Goal: Information Seeking & Learning: Learn about a topic

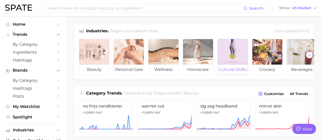
click at [227, 57] on div at bounding box center [233, 51] width 30 height 25
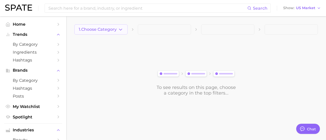
click at [123, 29] on icon "button" at bounding box center [120, 29] width 5 height 5
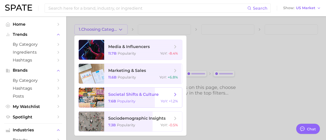
click at [142, 91] on span "societal shifts & culture 7.6b Popularity YoY : +1.2%" at bounding box center [143, 98] width 78 height 20
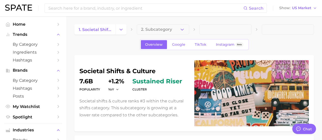
type textarea "x"
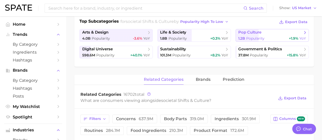
scroll to position [122, 0]
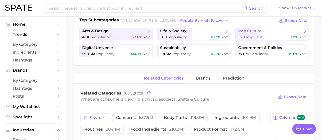
click at [288, 34] on link "pop culture 1.2b Popularity +1.9% YoY" at bounding box center [271, 34] width 73 height 13
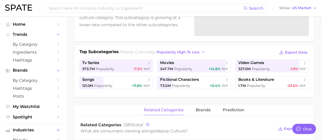
scroll to position [91, 0]
click at [131, 80] on span "songs" at bounding box center [114, 79] width 64 height 5
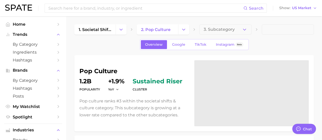
scroll to position [91, 0]
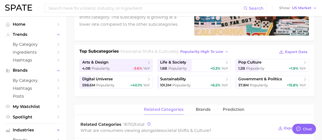
scroll to position [122, 0]
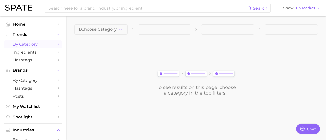
click at [56, 44] on icon "Sidebar" at bounding box center [58, 44] width 5 height 5
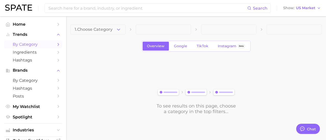
click at [126, 30] on div "1. Choose Category" at bounding box center [196, 29] width 252 height 10
click at [121, 28] on icon "button" at bounding box center [118, 29] width 5 height 5
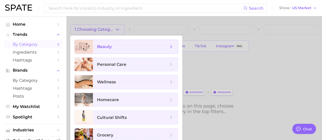
click at [106, 46] on span "beauty" at bounding box center [104, 46] width 15 height 5
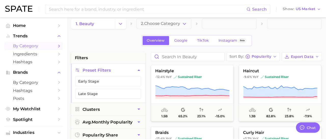
scroll to position [6, 0]
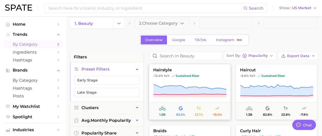
click at [160, 68] on span "hairstyle" at bounding box center [189, 70] width 81 height 5
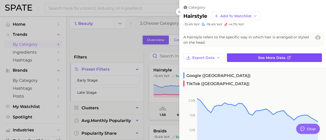
click at [266, 53] on link "See more data" at bounding box center [274, 57] width 95 height 9
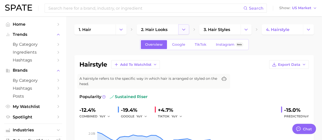
click at [181, 28] on icon "Change Category" at bounding box center [183, 29] width 5 height 5
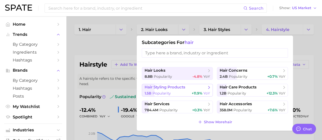
click at [175, 88] on span "hair styling products" at bounding box center [165, 87] width 41 height 5
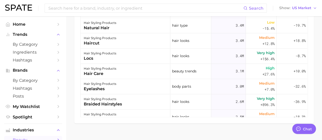
scroll to position [309, 0]
click at [305, 116] on div "Filters hair looks 90.2m body parts 48.4m hair type 21.6m concerns 20.0m produc…" at bounding box center [194, 34] width 240 height 178
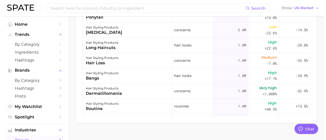
scroll to position [204, 0]
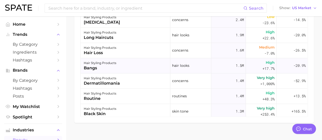
click at [117, 67] on div "hair styling products bangs" at bounding box center [126, 65] width 90 height 15
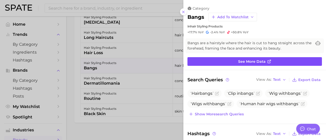
click at [236, 62] on link "See more data" at bounding box center [254, 61] width 134 height 9
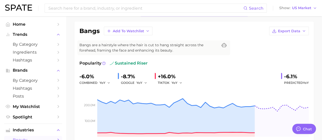
scroll to position [23, 0]
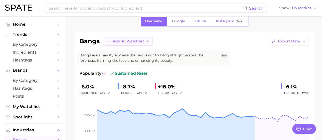
click at [146, 37] on button "Add to Watchlist" at bounding box center [128, 41] width 49 height 9
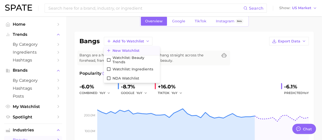
click at [136, 50] on span "New Watchlist" at bounding box center [126, 51] width 27 height 4
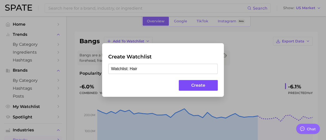
type input "Watchlist: Hair"
click at [191, 83] on button "Create" at bounding box center [198, 85] width 39 height 11
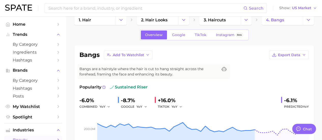
scroll to position [0, 0]
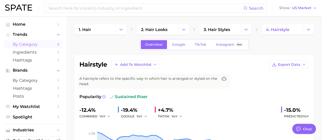
click at [41, 43] on span "by Category" at bounding box center [33, 44] width 41 height 5
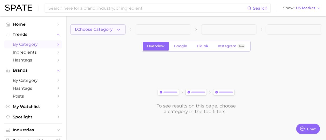
click at [118, 27] on icon "button" at bounding box center [118, 29] width 5 height 5
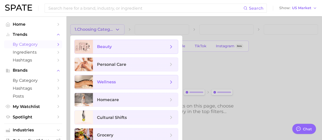
click at [126, 46] on span "beauty" at bounding box center [132, 47] width 71 height 6
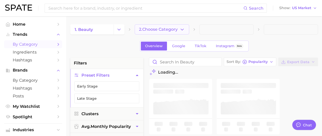
click at [185, 28] on button "2. Choose Category" at bounding box center [162, 29] width 54 height 10
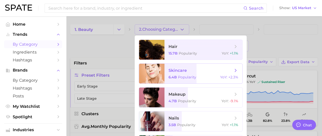
click at [203, 73] on span "skincare" at bounding box center [201, 71] width 64 height 6
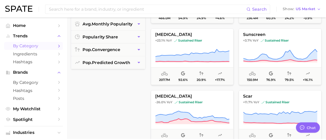
scroll to position [101, 0]
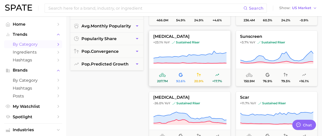
click at [180, 38] on span "[MEDICAL_DATA]" at bounding box center [189, 36] width 81 height 5
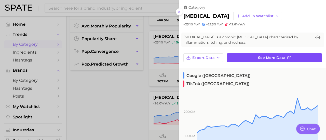
click at [268, 59] on span "See more data" at bounding box center [271, 58] width 27 height 4
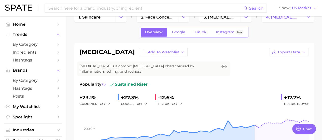
scroll to position [16, 0]
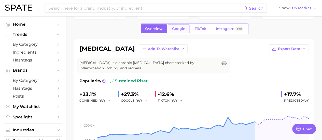
click at [178, 30] on span "Google" at bounding box center [178, 29] width 13 height 4
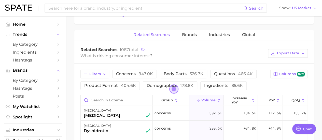
scroll to position [240, 0]
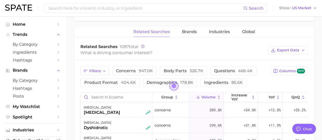
click at [173, 86] on span "Open the dialog" at bounding box center [174, 86] width 8 height 8
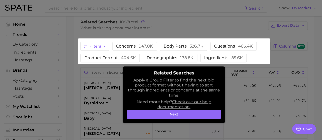
scroll to position [271, 0]
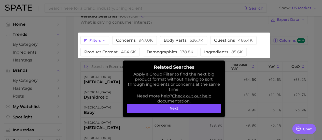
click at [191, 109] on button "Next" at bounding box center [174, 109] width 94 height 10
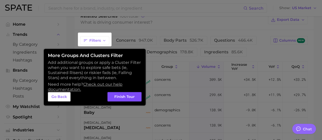
click at [130, 94] on button "Finish Tour" at bounding box center [124, 97] width 34 height 10
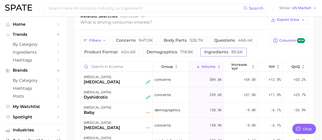
click at [218, 50] on span "ingredients 85.6k" at bounding box center [223, 52] width 39 height 5
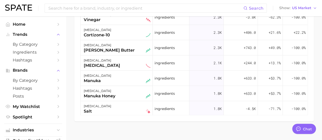
scroll to position [102, 0]
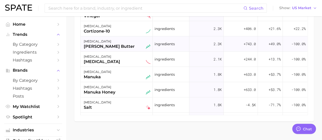
click at [122, 39] on div "[MEDICAL_DATA] [PERSON_NAME] butter" at bounding box center [117, 43] width 67 height 11
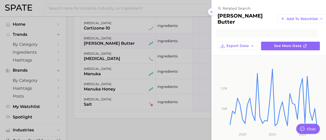
scroll to position [346, 0]
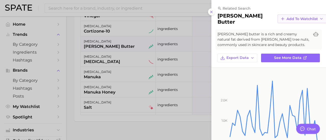
click at [286, 19] on span "Add to Watchlist" at bounding box center [301, 19] width 31 height 4
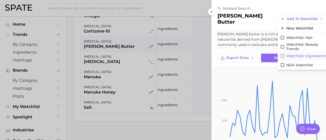
click at [286, 55] on span "Watchlist: Ingredients" at bounding box center [306, 56] width 41 height 4
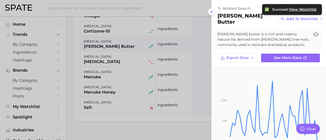
click at [212, 12] on icon at bounding box center [211, 12] width 4 height 4
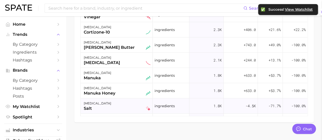
scroll to position [357, 0]
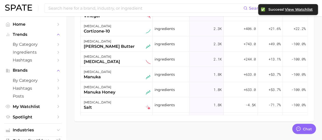
click at [308, 113] on div "group Volume increase YoY YoY QoQ [MEDICAL_DATA] honey ingredients 23.3k -4.3k …" at bounding box center [193, 45] width 227 height 140
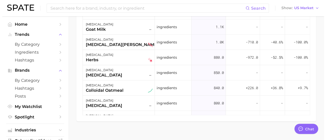
scroll to position [295, 0]
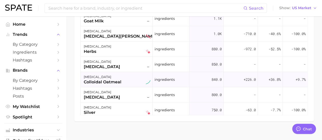
click at [118, 77] on div "[MEDICAL_DATA]" at bounding box center [103, 77] width 38 height 6
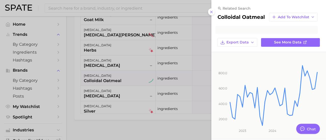
scroll to position [346, 0]
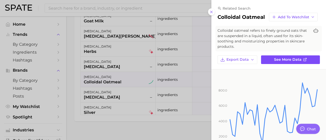
click at [292, 62] on span "See more data" at bounding box center [287, 60] width 27 height 4
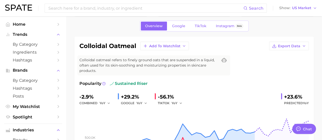
scroll to position [20, 0]
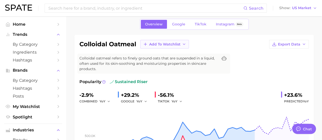
click at [178, 44] on span "Add to Watchlist" at bounding box center [164, 44] width 31 height 4
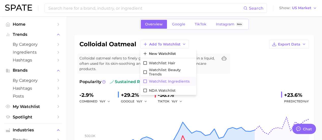
click at [178, 80] on span "Watchlist: Ingredients" at bounding box center [169, 81] width 41 height 4
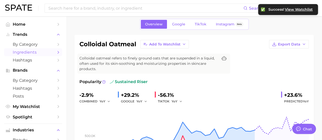
click at [39, 52] on span "Ingredients" at bounding box center [33, 52] width 41 height 5
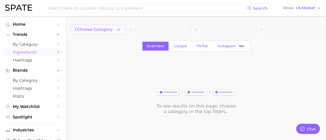
click at [114, 33] on button "1. Choose Category" at bounding box center [97, 29] width 55 height 10
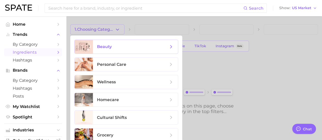
click at [124, 52] on span "beauty" at bounding box center [135, 47] width 85 height 14
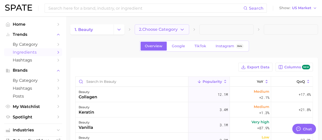
click at [176, 31] on span "2. Choose Category" at bounding box center [158, 29] width 39 height 5
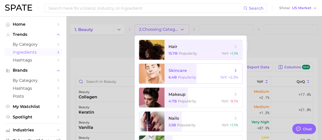
click at [203, 75] on span "skincare 6.4b Popularity YoY : +2.3%" at bounding box center [203, 74] width 78 height 20
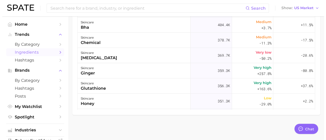
scroll to position [285, 0]
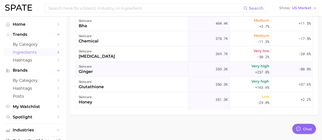
click at [134, 66] on div "skincare ginger" at bounding box center [132, 69] width 113 height 15
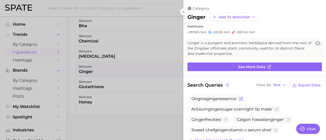
scroll to position [0, 0]
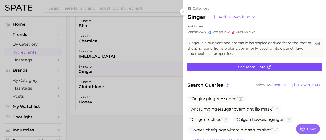
click at [256, 65] on span "See more data" at bounding box center [251, 67] width 27 height 4
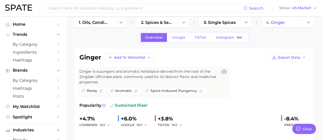
scroll to position [4, 0]
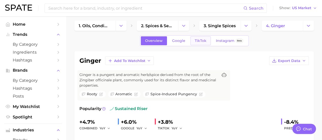
click at [203, 37] on link "TikTok" at bounding box center [200, 40] width 20 height 9
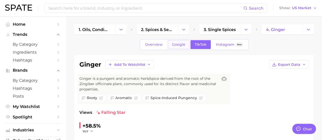
click at [182, 44] on span "Google" at bounding box center [178, 45] width 13 height 4
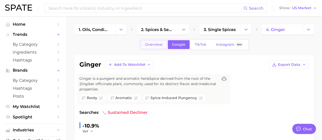
click at [155, 43] on span "Overview" at bounding box center [154, 45] width 18 height 4
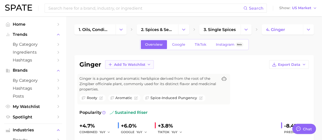
click at [145, 65] on span "Add to Watchlist" at bounding box center [129, 65] width 31 height 4
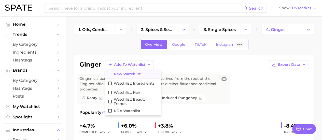
click at [129, 75] on span "New Watchlist" at bounding box center [127, 74] width 27 height 4
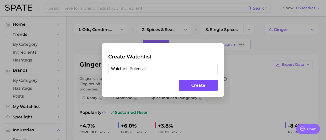
type input "Watchlist: Potential"
click at [192, 81] on button "Create" at bounding box center [198, 85] width 39 height 11
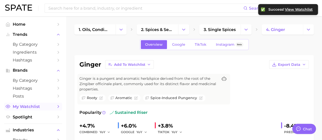
click at [37, 107] on span "My Watchlist" at bounding box center [33, 106] width 41 height 5
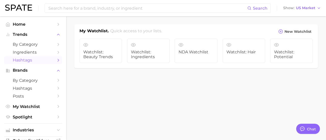
click at [36, 61] on span "Hashtags" at bounding box center [33, 60] width 41 height 5
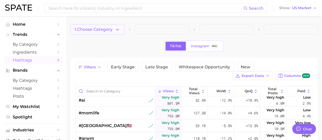
click at [113, 29] on span "1. Choose Category" at bounding box center [94, 29] width 38 height 5
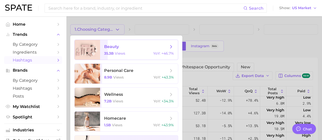
click at [142, 51] on span "beauty 35.3b views YoY : +46.7%" at bounding box center [139, 50] width 78 height 20
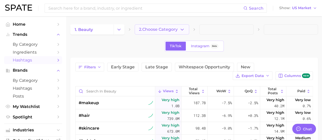
click at [182, 31] on icon "button" at bounding box center [181, 29] width 5 height 5
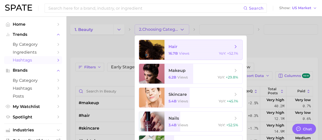
click at [201, 46] on span "hair" at bounding box center [201, 47] width 64 height 6
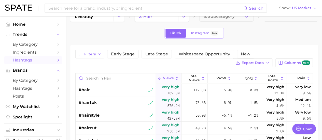
scroll to position [14, 0]
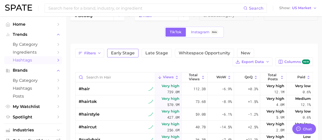
click at [119, 54] on span "Early Stage" at bounding box center [123, 53] width 24 height 4
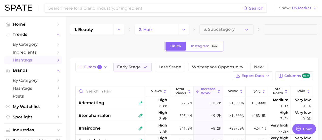
click at [139, 63] on button "Early Stage" at bounding box center [132, 67] width 38 height 9
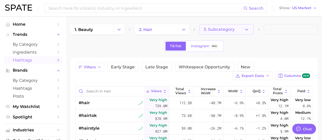
click at [248, 30] on icon "button" at bounding box center [246, 29] width 5 height 5
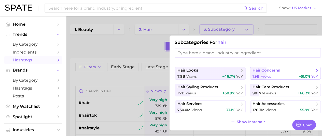
click at [262, 76] on span "views" at bounding box center [266, 76] width 10 height 5
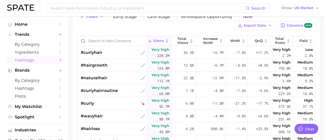
scroll to position [49, 0]
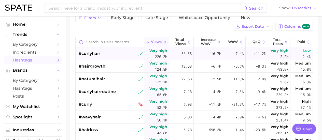
click at [93, 54] on span "#curlyhair" at bounding box center [90, 54] width 22 height 6
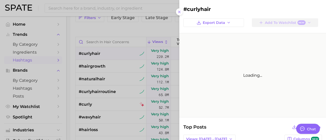
scroll to position [0, 0]
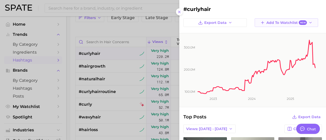
click at [284, 22] on span "Add to Watchlist New" at bounding box center [286, 22] width 40 height 5
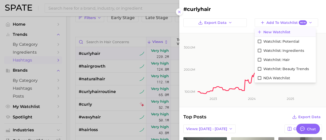
click at [272, 33] on span "New Watchlist" at bounding box center [276, 32] width 27 height 4
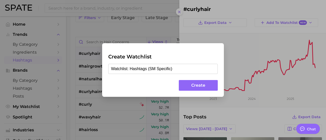
type input "Watchlist: Hashtags (SM Specific)"
click at [201, 89] on button "Create" at bounding box center [198, 85] width 39 height 11
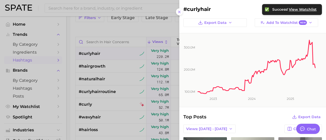
drag, startPoint x: 321, startPoint y: 31, endPoint x: 325, endPoint y: 36, distance: 6.3
click at [325, 36] on div "#curlyhair Export Data Add to Watchlist New 100.0m 200.0m 300.0m 2023 2024 2025…" at bounding box center [252, 70] width 147 height 140
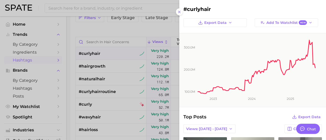
click at [138, 30] on div at bounding box center [163, 70] width 326 height 140
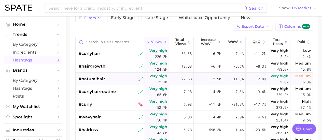
click at [105, 76] on div "#naturalhair" at bounding box center [111, 79] width 64 height 13
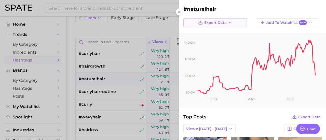
click at [234, 22] on button "Export Data" at bounding box center [214, 22] width 63 height 9
click at [246, 11] on h2 "#naturalhair" at bounding box center [252, 9] width 138 height 6
click at [292, 22] on span "Add to Watchlist New" at bounding box center [286, 22] width 40 height 5
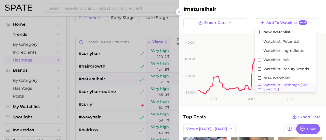
click at [286, 85] on span "Watchlist: Hashtags (SM Specific)" at bounding box center [288, 87] width 50 height 9
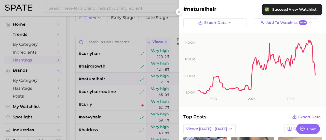
click at [152, 25] on div at bounding box center [163, 70] width 326 height 140
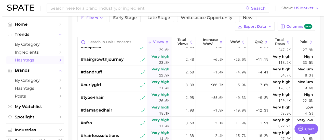
scroll to position [150, 0]
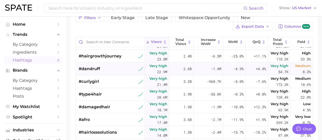
click at [88, 66] on span "#dandruff" at bounding box center [89, 69] width 21 height 6
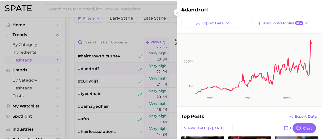
scroll to position [0, 0]
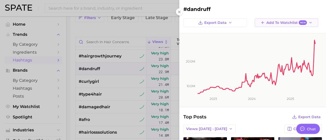
click at [286, 22] on span "Add to Watchlist New" at bounding box center [286, 22] width 40 height 5
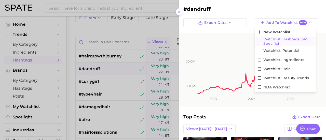
click at [281, 43] on span "Watchlist: Hashtags (SM Specific)" at bounding box center [288, 41] width 50 height 9
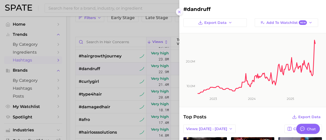
click at [179, 11] on icon at bounding box center [179, 12] width 4 height 4
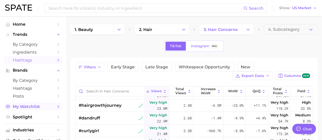
click at [33, 108] on span "My Watchlist" at bounding box center [33, 106] width 41 height 5
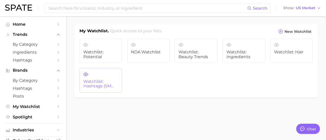
click at [100, 79] on span "Watchlist: Hashtags (SM Specific)" at bounding box center [100, 83] width 35 height 9
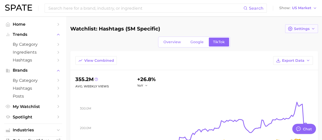
click at [314, 26] on button "Settings" at bounding box center [301, 28] width 33 height 9
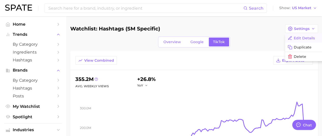
scroll to position [0, 19]
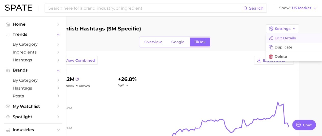
click at [304, 35] on button "Edit Details" at bounding box center [294, 38] width 56 height 9
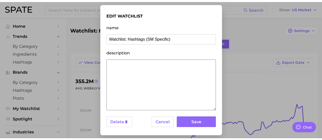
scroll to position [0, 0]
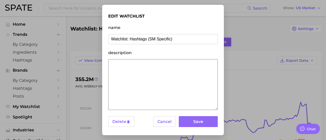
drag, startPoint x: 130, startPoint y: 39, endPoint x: 100, endPoint y: 41, distance: 30.4
click at [100, 41] on div "edit watchlist name Watchlist: Hashtags (SM Specific) description Delete Cancel…" at bounding box center [163, 70] width 326 height 140
drag, startPoint x: 159, startPoint y: 39, endPoint x: 129, endPoint y: 39, distance: 30.6
click at [129, 39] on input "Hashtags (SM Specific)" at bounding box center [162, 39] width 109 height 10
type input "Hashtags: Hair"
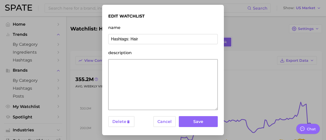
click at [186, 80] on textarea "description" at bounding box center [162, 84] width 109 height 51
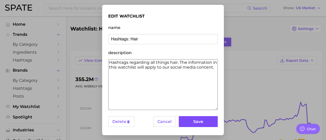
type textarea "Hashtags regarding all things hair. The information in this watchlist will appl…"
click at [200, 121] on button "Save" at bounding box center [198, 121] width 39 height 11
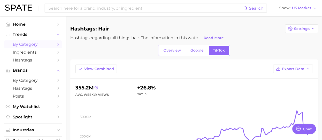
click at [34, 44] on span "by Category" at bounding box center [33, 44] width 41 height 5
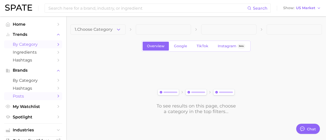
click at [37, 98] on span "Posts" at bounding box center [33, 96] width 41 height 5
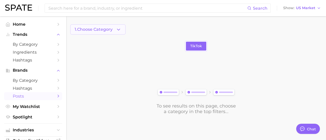
click at [121, 29] on icon "button" at bounding box center [118, 29] width 5 height 5
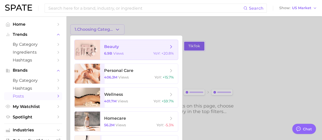
click at [130, 54] on div "6.9b views YoY : +20.8%" at bounding box center [139, 53] width 70 height 5
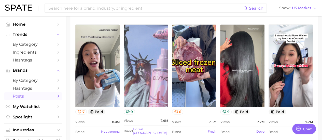
scroll to position [414, 0]
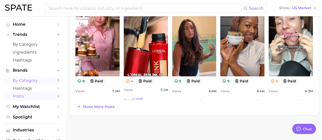
click at [34, 81] on span "by Category" at bounding box center [33, 80] width 41 height 5
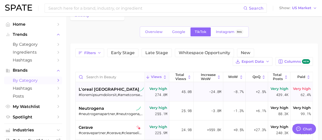
click at [120, 90] on div "l'oreal [GEOGRAPHIC_DATA]" at bounding box center [111, 90] width 64 height 6
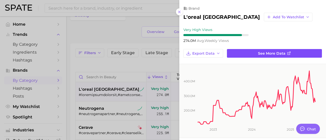
click at [265, 51] on span "See more data" at bounding box center [271, 53] width 27 height 4
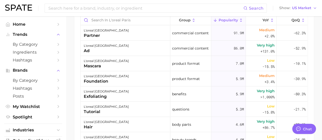
scroll to position [334, 0]
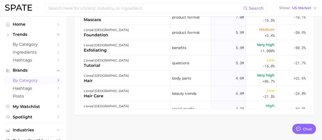
click at [56, 81] on icon "Sidebar" at bounding box center [58, 80] width 5 height 5
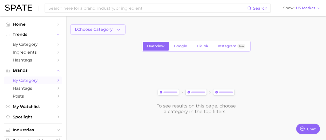
click at [121, 30] on button "1. Choose Category" at bounding box center [97, 29] width 55 height 10
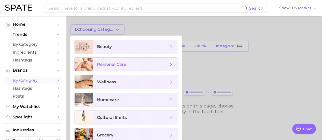
click at [141, 60] on span "personal care" at bounding box center [135, 65] width 85 height 14
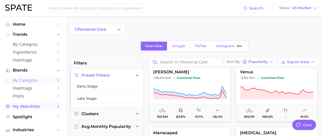
click at [37, 107] on span "My Watchlist" at bounding box center [33, 106] width 41 height 5
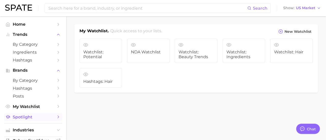
click at [37, 114] on link "Spotlight" at bounding box center [33, 117] width 58 height 8
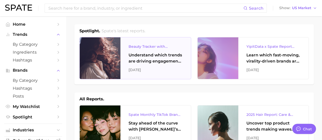
click at [164, 55] on div "Understand which trends are driving engagement across platforms in the skin, ha…" at bounding box center [156, 58] width 54 height 12
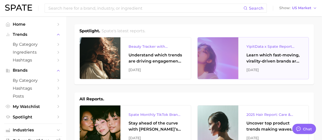
click at [288, 65] on div "YipitData x Spate Report Virality-Driven Brands Are Taking a Slice of the Beaut…" at bounding box center [273, 58] width 71 height 42
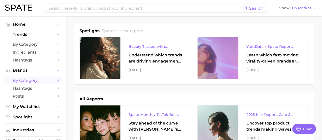
click at [34, 82] on span "by Category" at bounding box center [33, 80] width 41 height 5
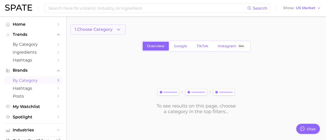
click at [115, 31] on button "1. Choose Category" at bounding box center [97, 29] width 55 height 10
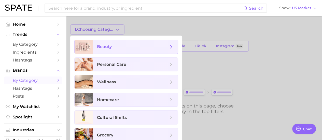
click at [115, 44] on span "beauty" at bounding box center [132, 47] width 71 height 6
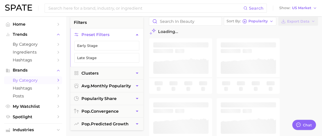
scroll to position [51, 0]
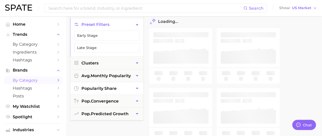
click at [136, 86] on icon "button" at bounding box center [136, 88] width 5 height 5
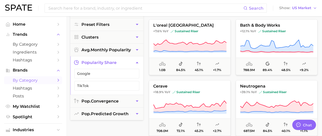
click at [135, 64] on icon "button" at bounding box center [136, 62] width 5 height 5
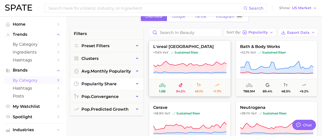
scroll to position [20, 0]
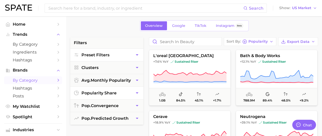
click at [137, 54] on icon "button" at bounding box center [137, 54] width 3 height 1
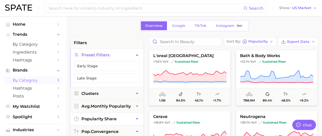
click at [137, 54] on icon "button" at bounding box center [136, 54] width 5 height 5
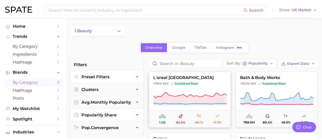
scroll to position [0, 0]
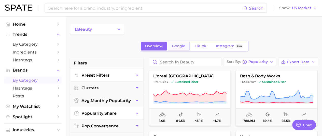
click at [184, 43] on link "Google" at bounding box center [179, 46] width 22 height 9
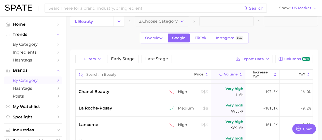
scroll to position [7, 0]
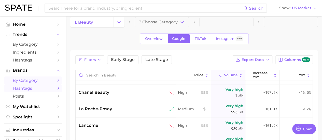
click at [39, 89] on span "Hashtags" at bounding box center [33, 88] width 41 height 5
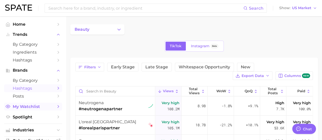
click at [56, 106] on icon "Sidebar" at bounding box center [58, 106] width 5 height 5
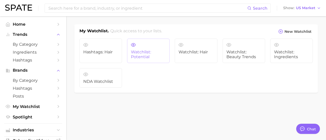
click at [158, 54] on span "Watchlist: Potential" at bounding box center [148, 54] width 35 height 9
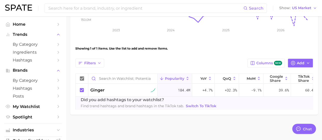
scroll to position [144, 0]
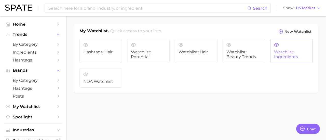
click at [289, 54] on span "Watchlist: Ingredients" at bounding box center [291, 54] width 35 height 9
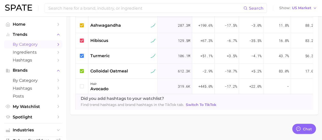
click at [56, 45] on icon "Sidebar" at bounding box center [58, 44] width 5 height 5
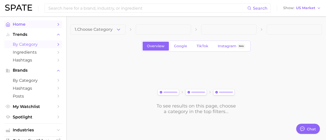
click at [27, 25] on span "Home" at bounding box center [33, 24] width 41 height 5
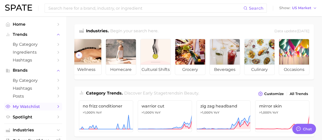
click at [22, 108] on span "My Watchlist" at bounding box center [33, 106] width 41 height 5
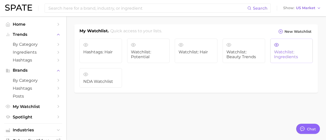
click at [283, 51] on span "Watchlist: Ingredients" at bounding box center [291, 54] width 35 height 9
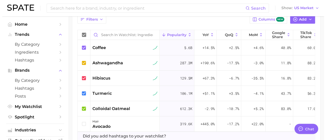
scroll to position [185, 0]
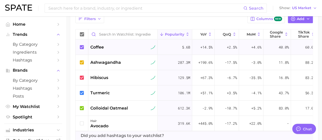
click at [101, 46] on span "coffee" at bounding box center [96, 47] width 13 height 6
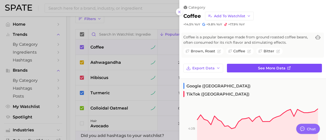
click at [258, 68] on span "See more data" at bounding box center [271, 68] width 27 height 4
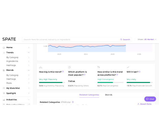
scroll to position [148, 0]
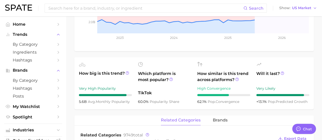
type textarea "x"
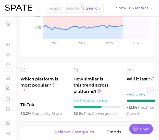
scroll to position [0, 81]
